Goal: Transaction & Acquisition: Purchase product/service

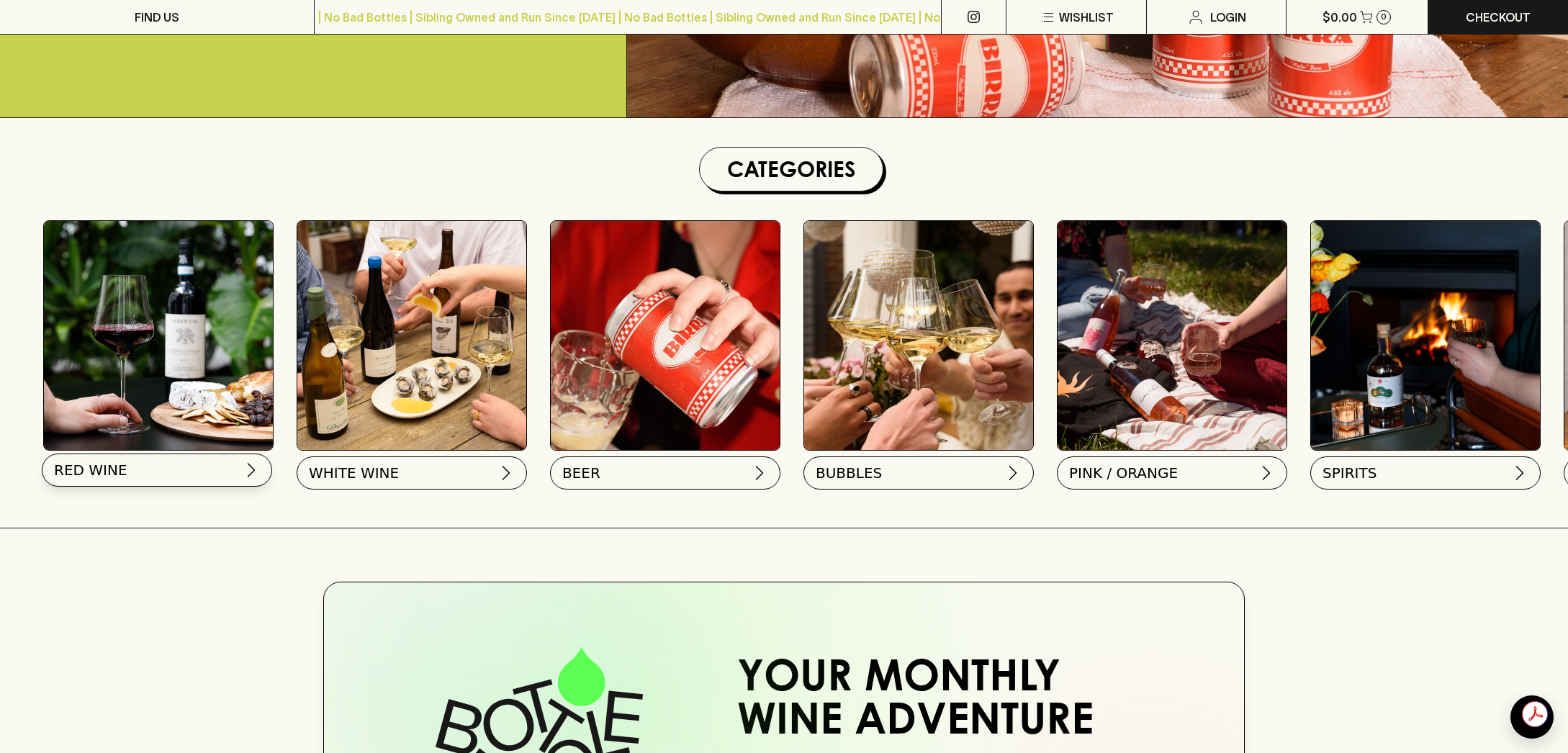
click at [153, 470] on button "RED WINE" at bounding box center [157, 471] width 230 height 33
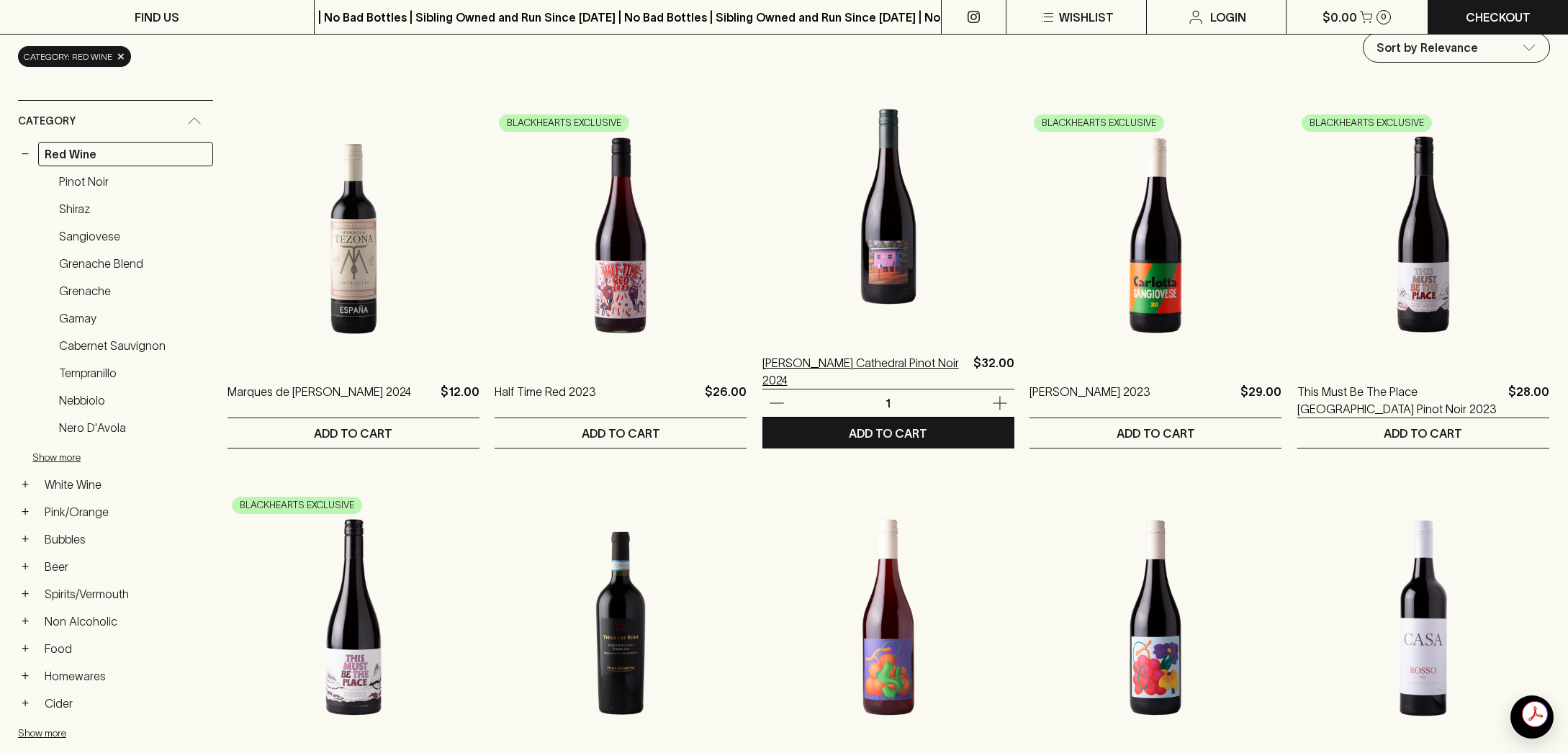
click at [846, 363] on p "[PERSON_NAME] Cathedral Pinot Noir 2024" at bounding box center [865, 371] width 205 height 34
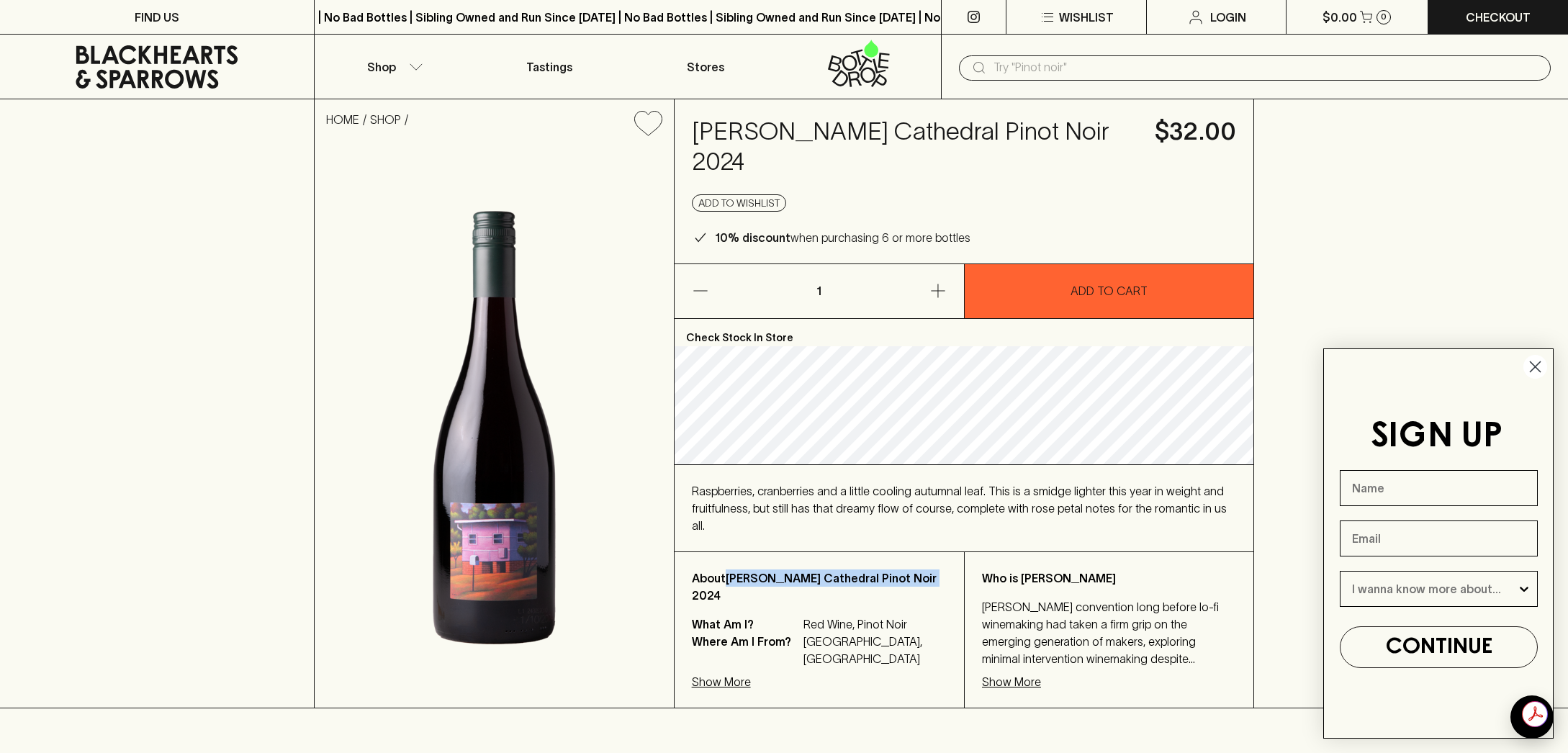
drag, startPoint x: 728, startPoint y: 530, endPoint x: 923, endPoint y: 535, distance: 195.1
click at [923, 569] on p "About William Downie Cathedral Pinot Noir 2024" at bounding box center [819, 586] width 255 height 34
copy p "William Downie Cathedral Pinot Noir"
